Goal: Find contact information: Find contact information

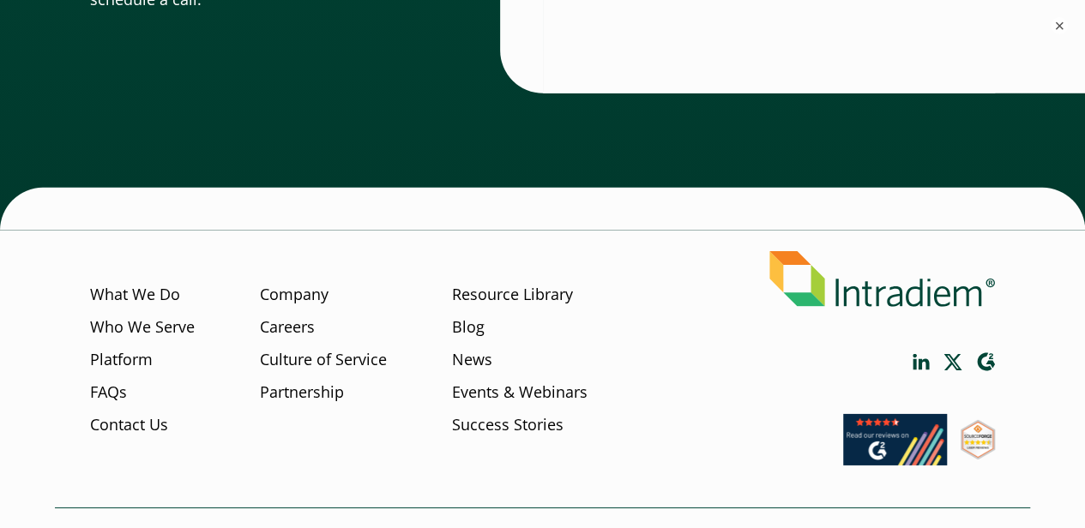
scroll to position [5820, 0]
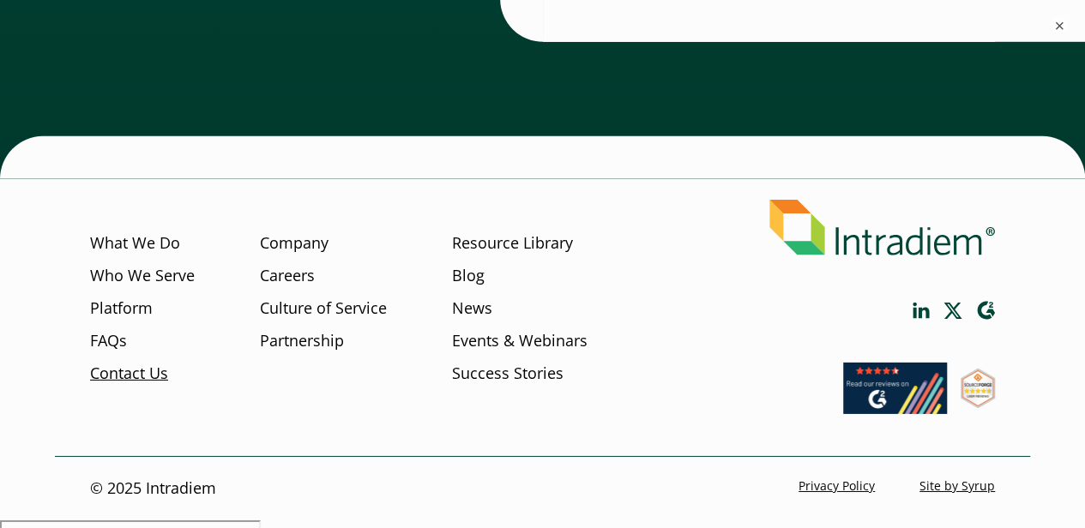
click at [98, 384] on link "Contact Us" at bounding box center [129, 373] width 78 height 22
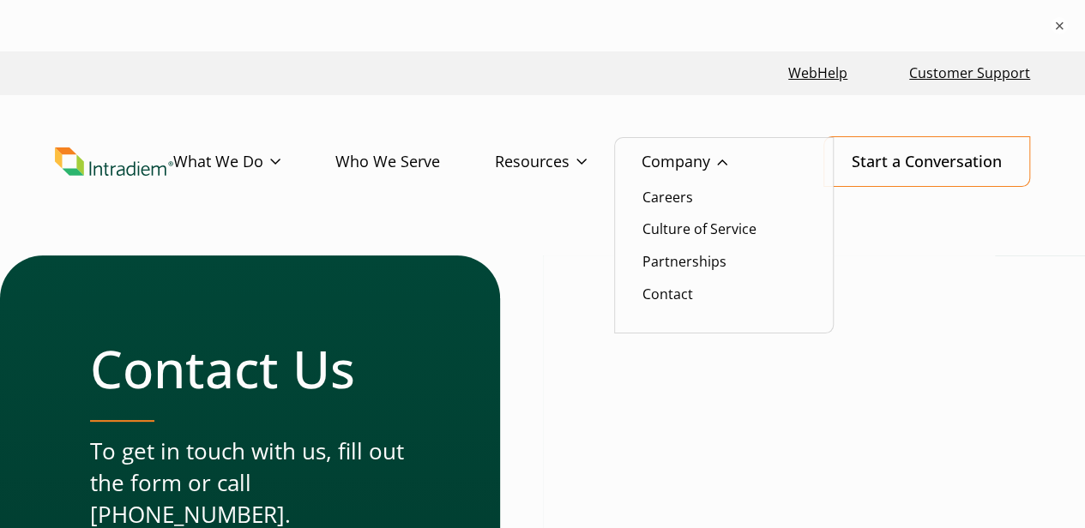
click at [649, 184] on link "Company" at bounding box center [712, 162] width 141 height 50
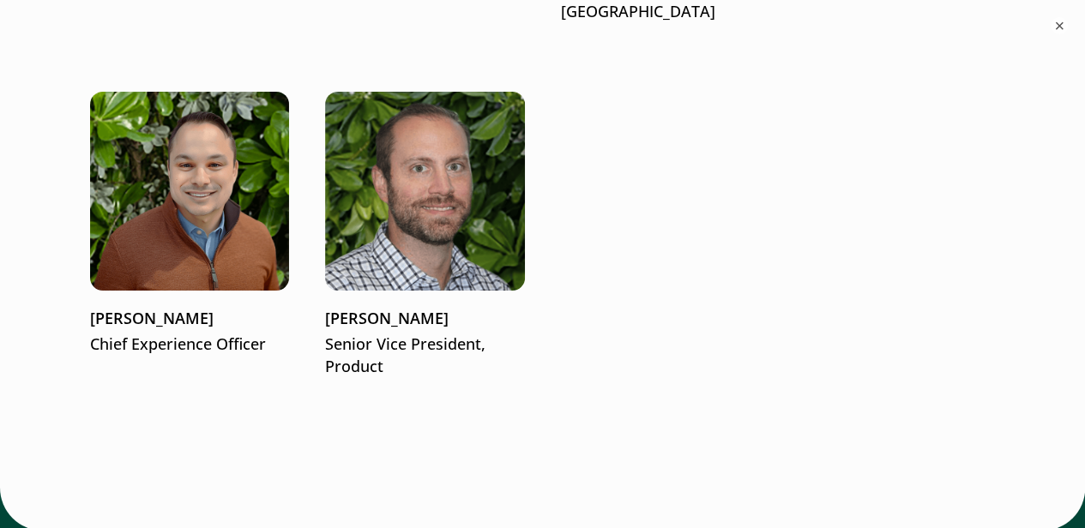
scroll to position [3073, 0]
